Goal: Task Accomplishment & Management: Manage account settings

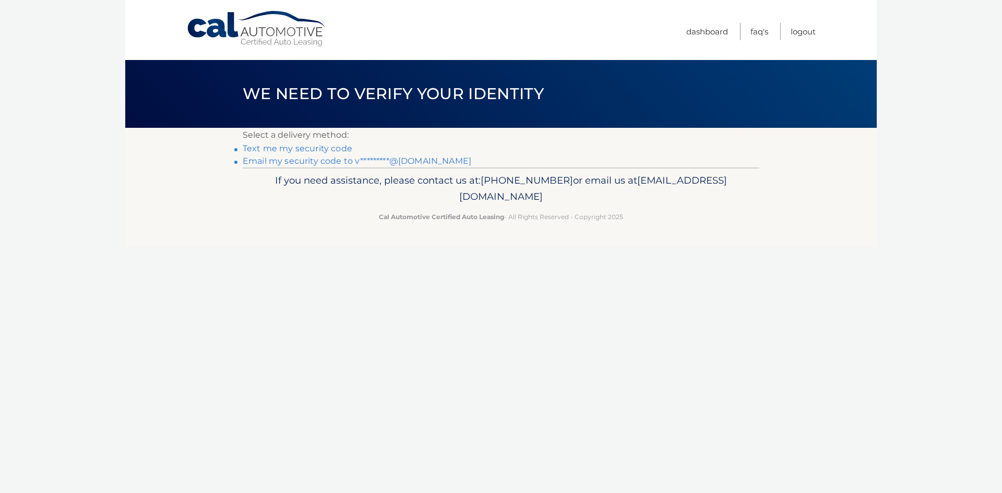
click at [401, 159] on link "Email my security code to v*********@gmail.com" at bounding box center [357, 161] width 229 height 10
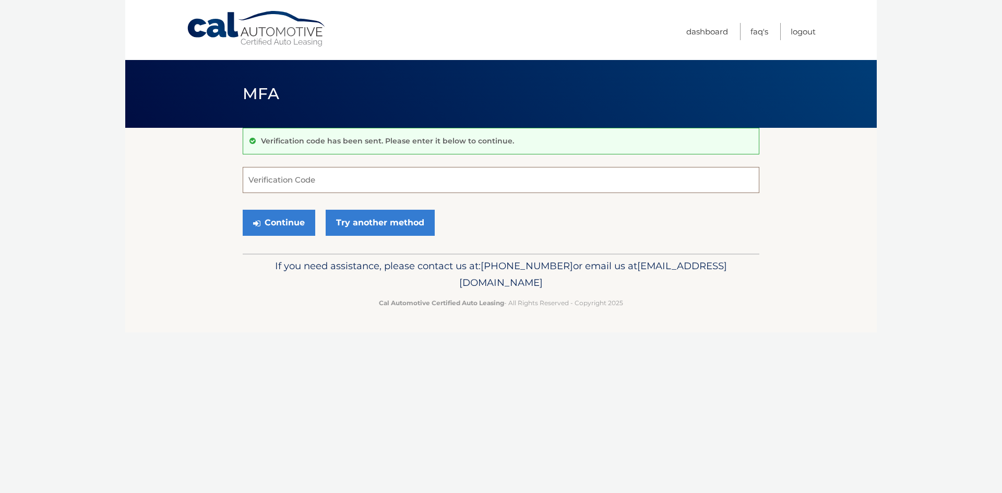
click at [390, 178] on input "Verification Code" at bounding box center [501, 180] width 516 height 26
type input "584830"
click at [243, 210] on button "Continue" at bounding box center [279, 223] width 73 height 26
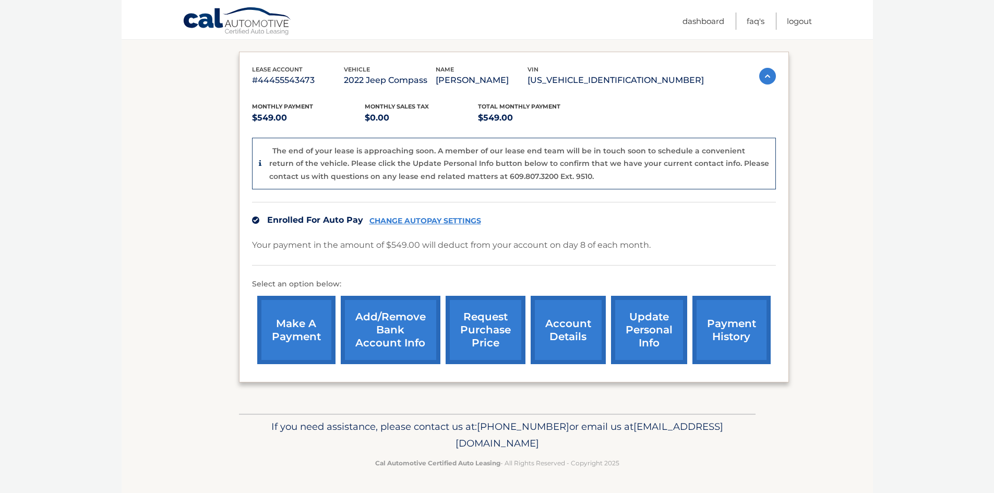
scroll to position [179, 0]
drag, startPoint x: 62, startPoint y: 129, endPoint x: 79, endPoint y: 101, distance: 32.6
click at [68, 118] on body "Cal Automotive Menu Dashboard FAQ's Logout" at bounding box center [497, 82] width 994 height 493
